Goal: Information Seeking & Learning: Learn about a topic

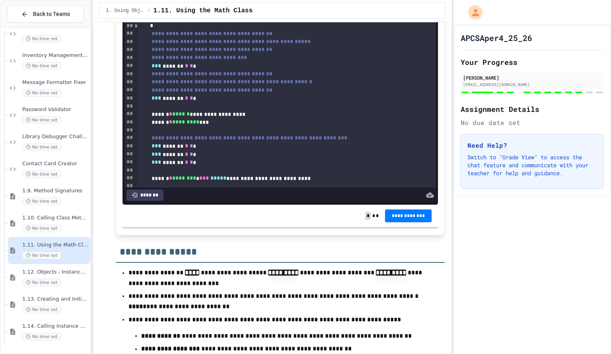
scroll to position [6510, 0]
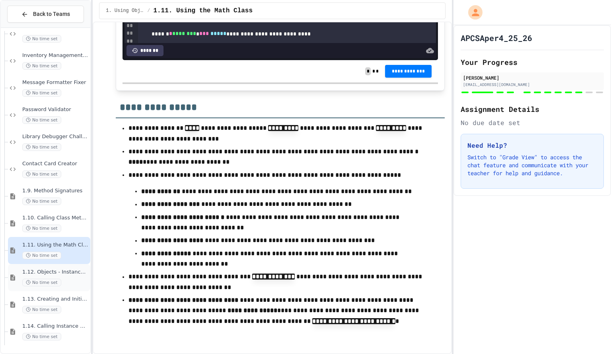
click at [57, 283] on span "No time set" at bounding box center [41, 283] width 39 height 8
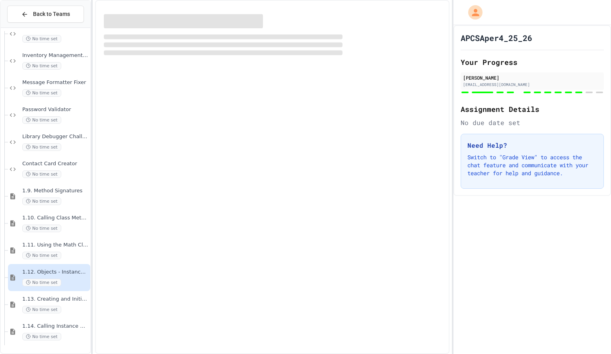
scroll to position [980, 0]
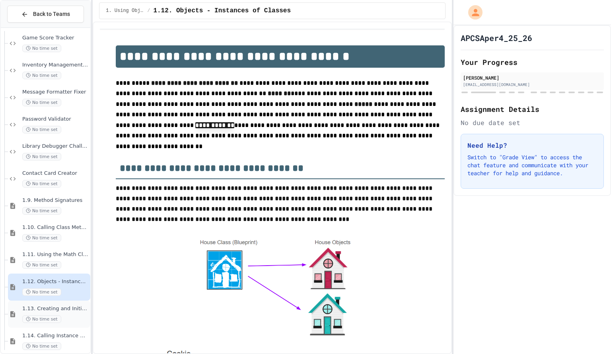
click at [49, 317] on span "No time set" at bounding box center [41, 319] width 39 height 8
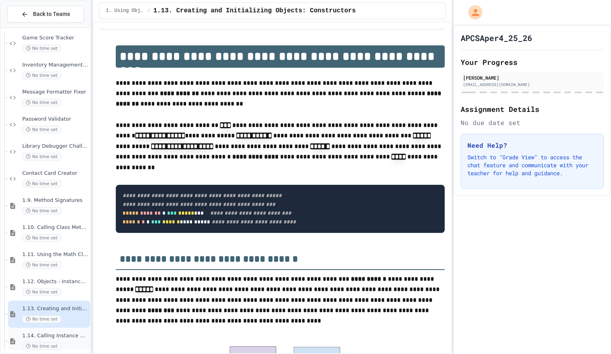
click at [53, 338] on span "1.14. Calling Instance Methods" at bounding box center [55, 335] width 66 height 7
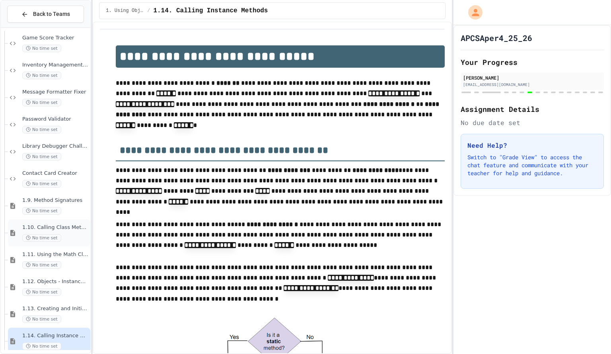
click at [66, 233] on div "1.10. Calling Class Methods No time set" at bounding box center [55, 233] width 66 height 18
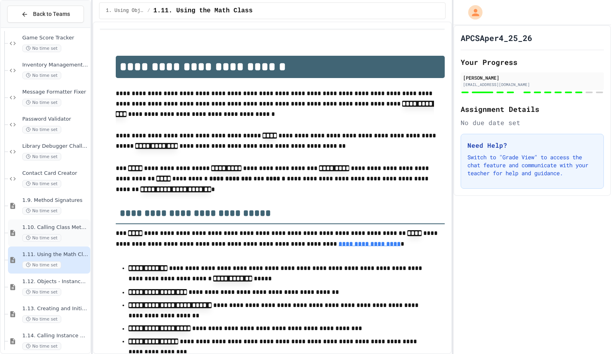
click at [64, 237] on div "No time set" at bounding box center [55, 238] width 66 height 8
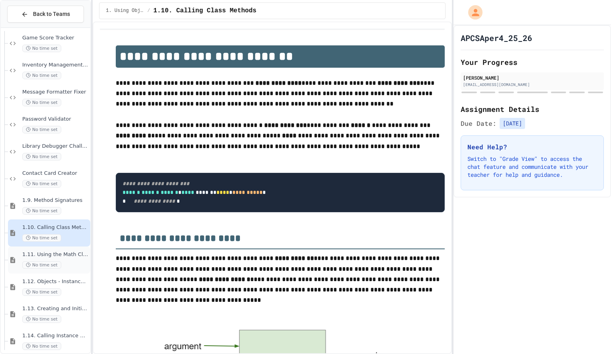
click at [55, 258] on div "1.11. Using the Math Class No time set" at bounding box center [55, 260] width 66 height 18
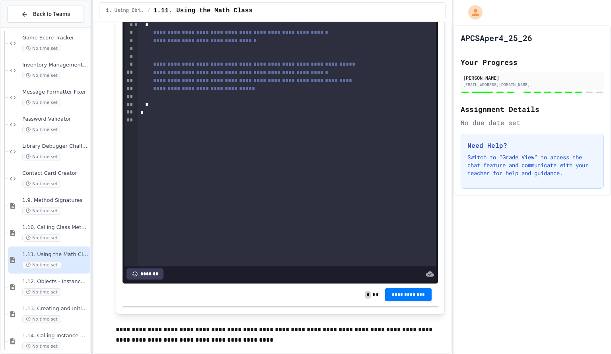
scroll to position [5719, 0]
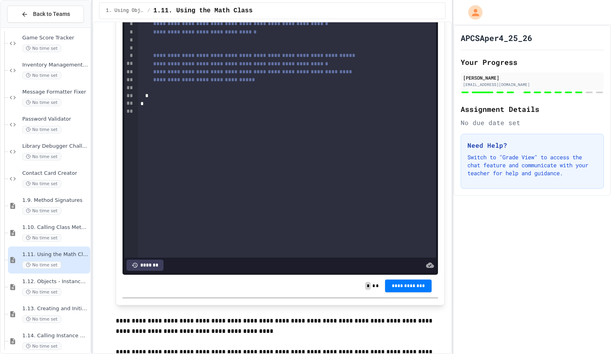
click at [219, 28] on div "**********" at bounding box center [278, 24] width 281 height 8
click at [158, 28] on div "**********" at bounding box center [278, 24] width 281 height 8
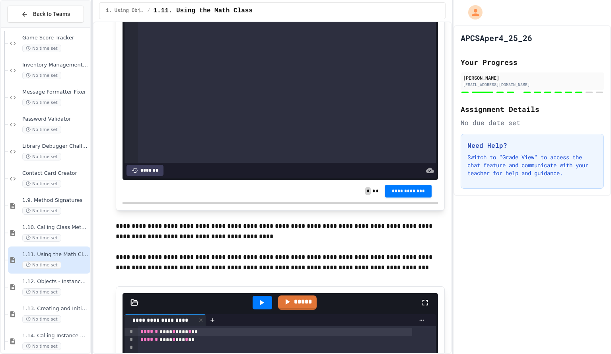
scroll to position [5710, 0]
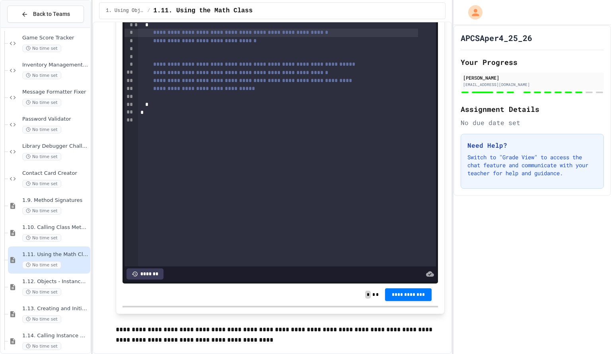
click at [177, 29] on div "*" at bounding box center [278, 25] width 281 height 8
